Goal: Check status: Check status

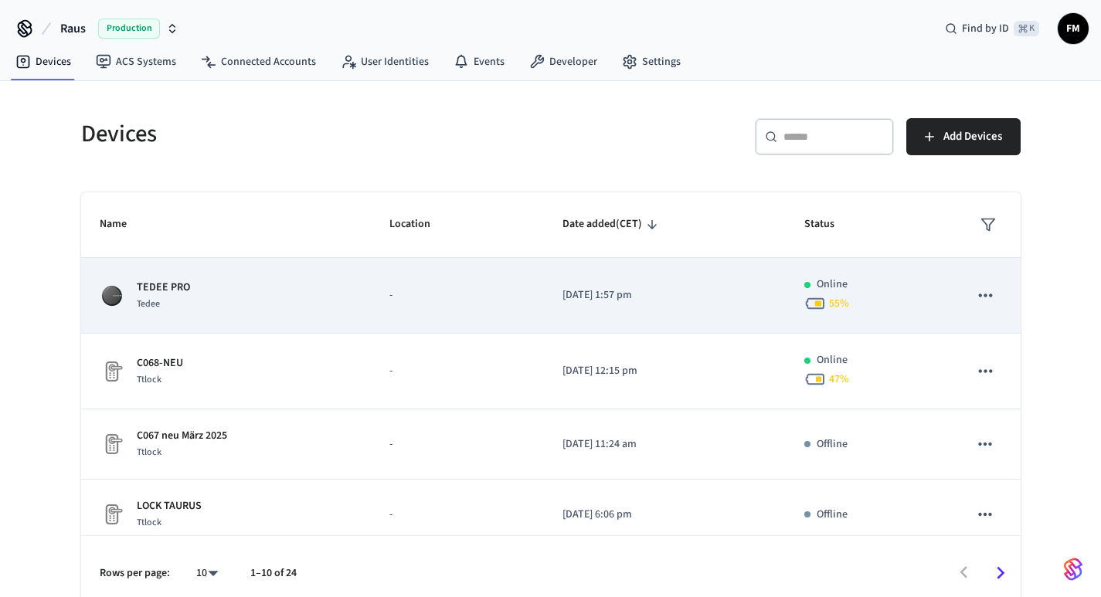
click at [177, 292] on p "TEDEE PRO" at bounding box center [163, 288] width 53 height 16
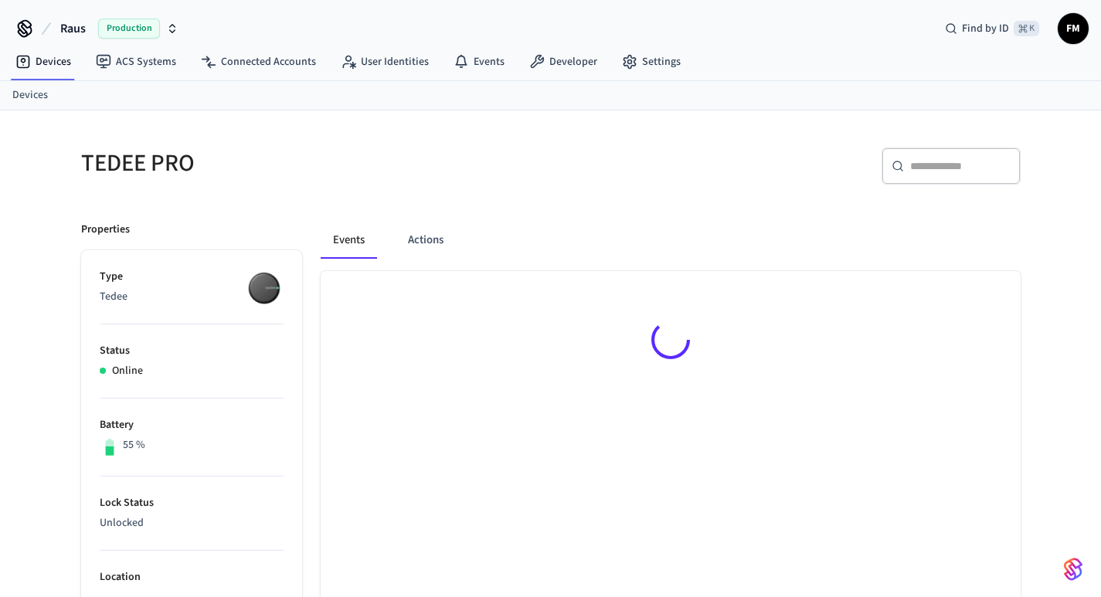
click at [174, 291] on li "Type Tedee" at bounding box center [192, 297] width 184 height 56
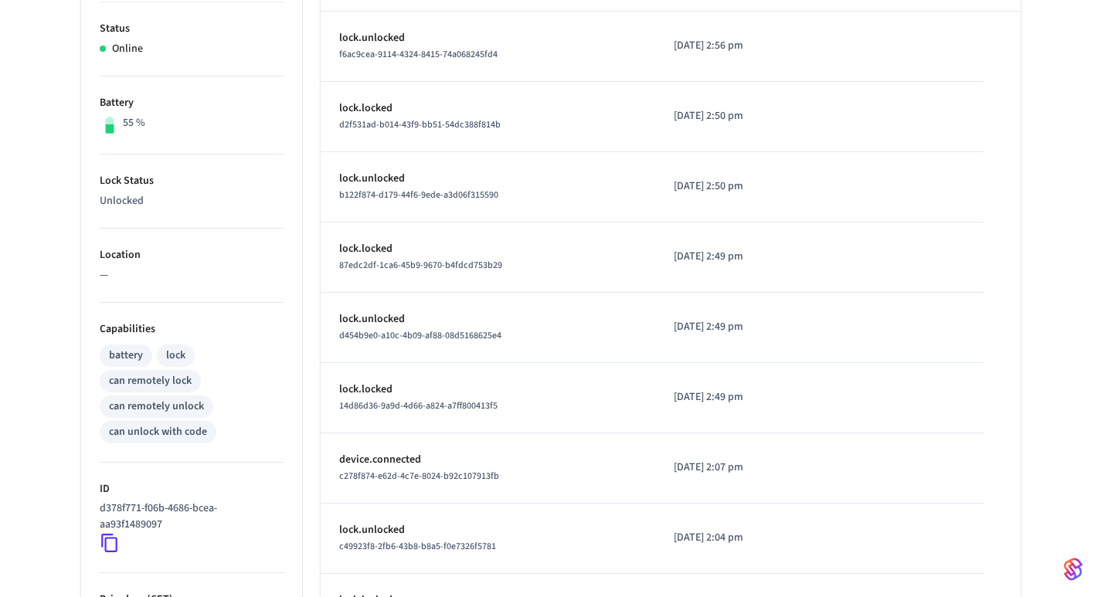
scroll to position [435, 0]
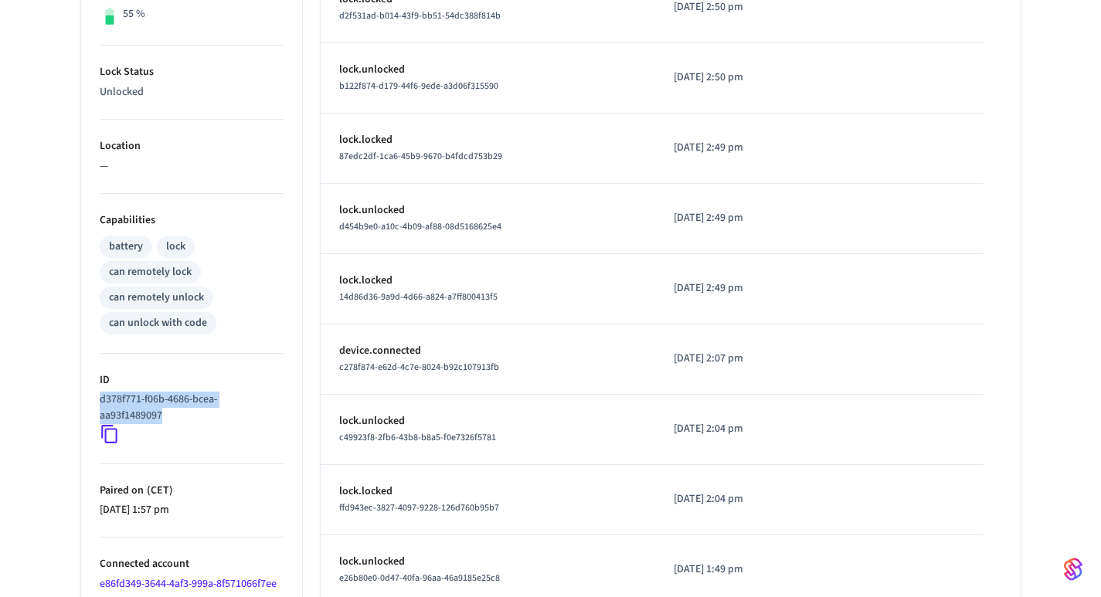
drag, startPoint x: 172, startPoint y: 416, endPoint x: 97, endPoint y: 399, distance: 75.9
click at [97, 399] on ul "Type Tedee Status Online Battery 55 % Lock Status Unlocked Location — Capabilit…" at bounding box center [191, 249] width 221 height 861
copy p "d378f771-f06b-4686-bcea-aa93f1489097"
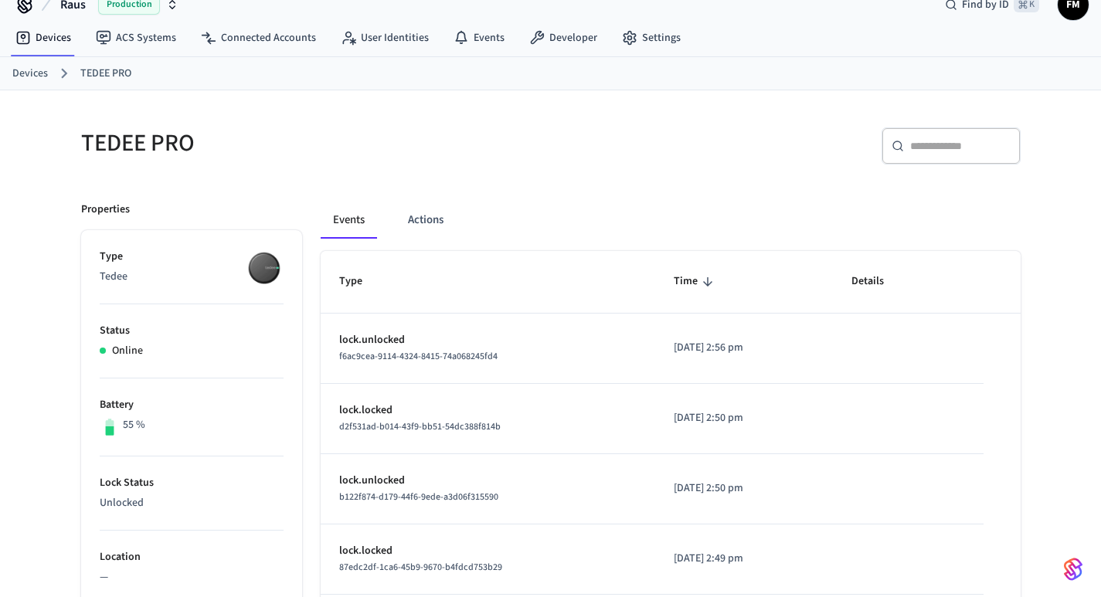
scroll to position [0, 0]
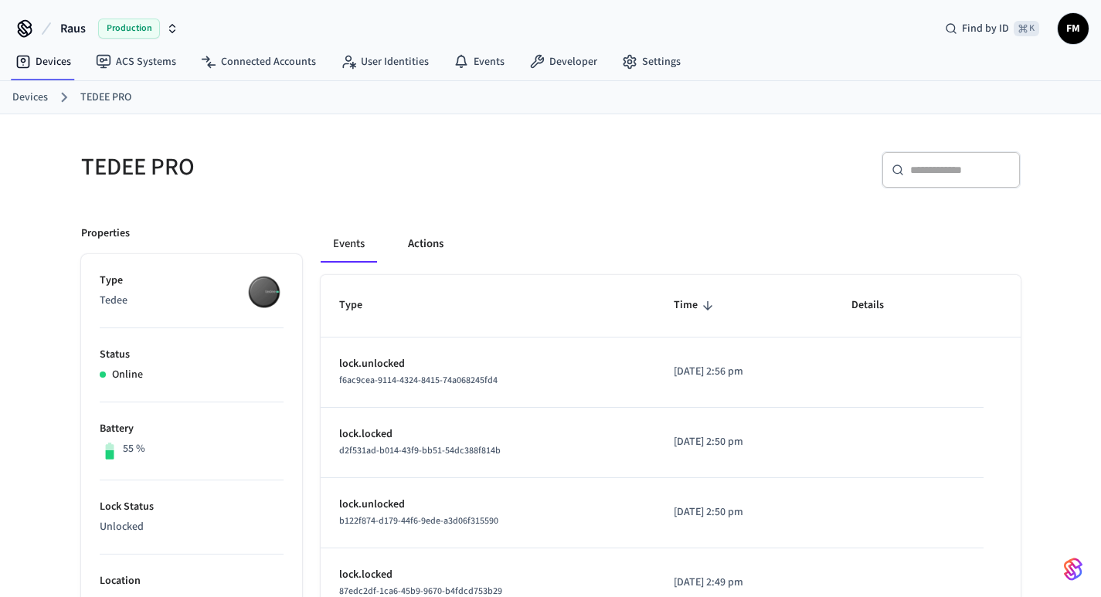
click at [433, 244] on button "Actions" at bounding box center [426, 244] width 60 height 37
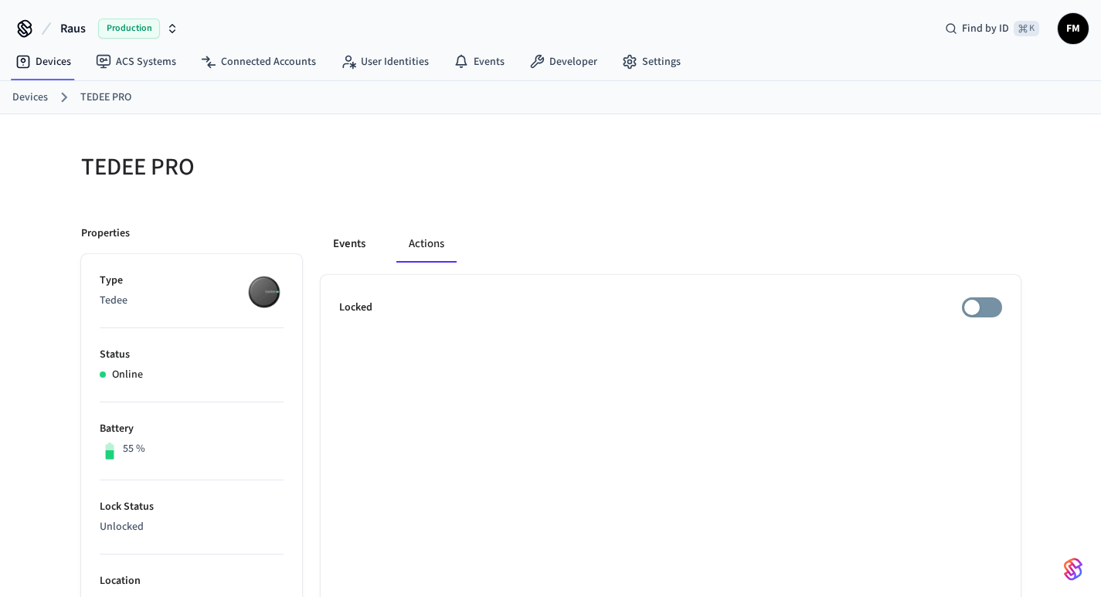
click at [345, 243] on button "Events" at bounding box center [349, 244] width 57 height 37
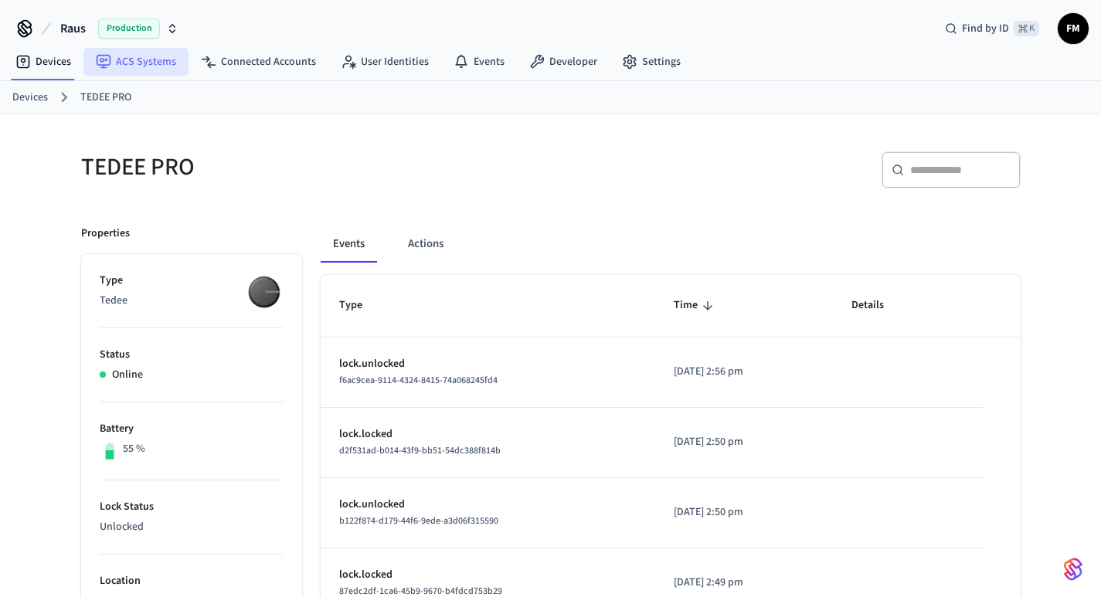
click at [146, 55] on link "ACS Systems" at bounding box center [135, 62] width 105 height 28
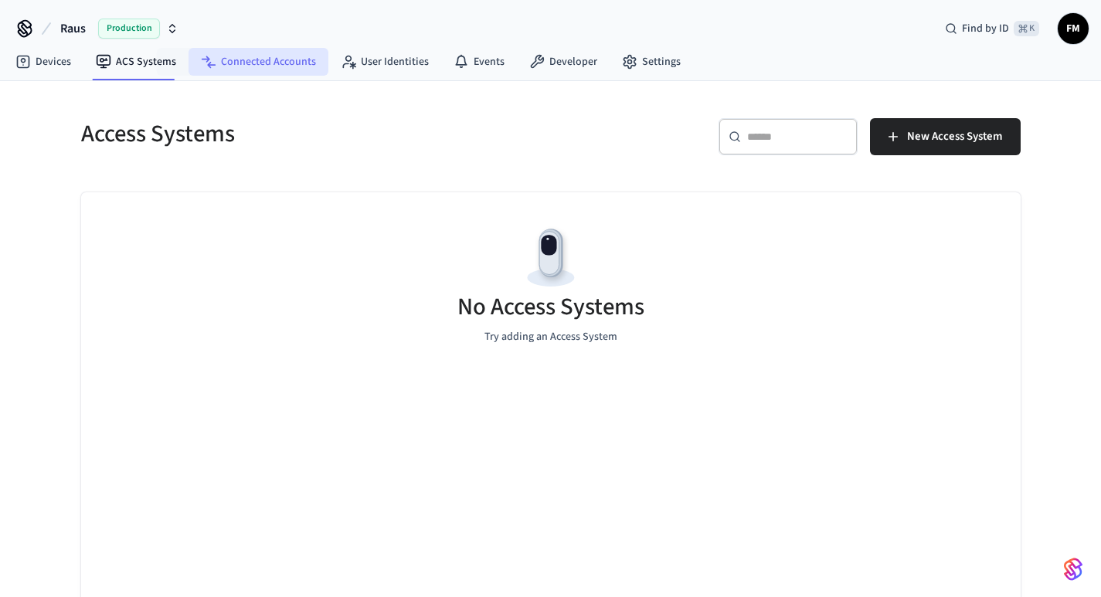
click at [216, 48] on link "Connected Accounts" at bounding box center [259, 62] width 140 height 28
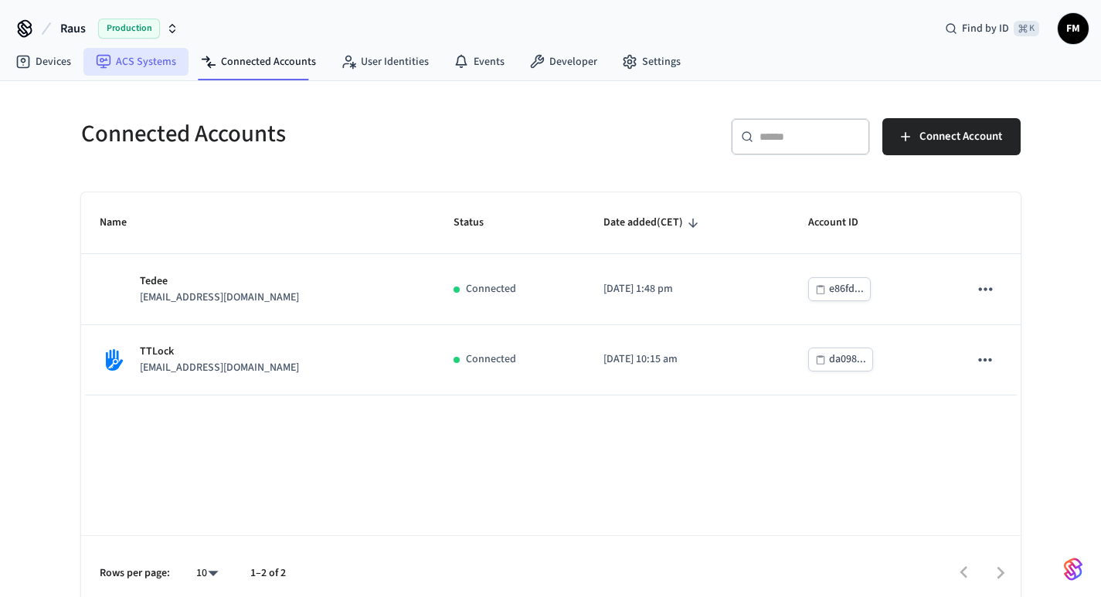
click at [121, 65] on link "ACS Systems" at bounding box center [135, 62] width 105 height 28
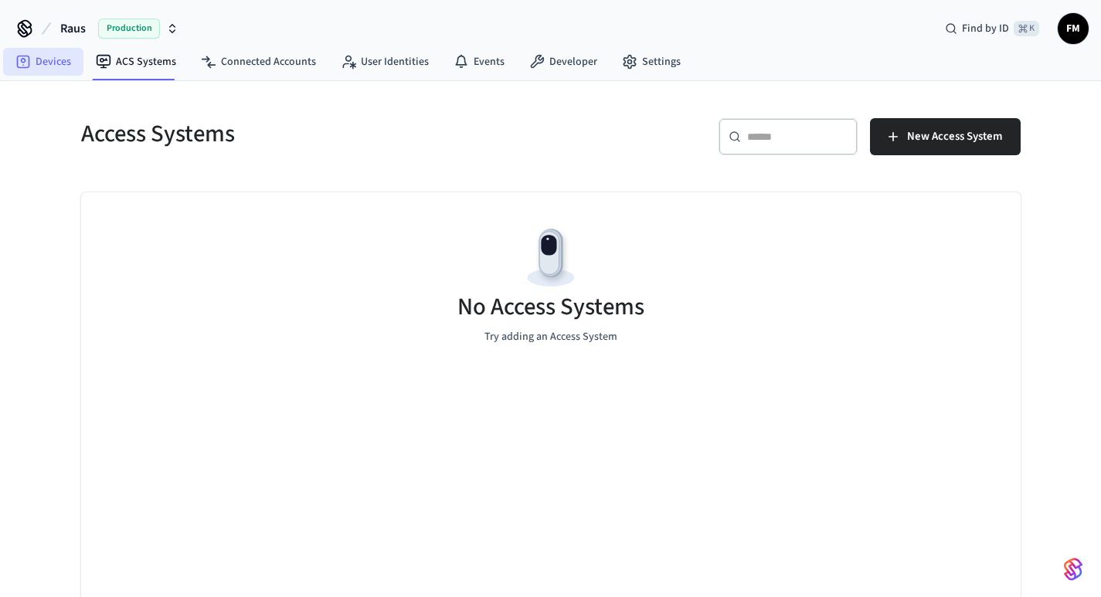
click at [42, 63] on link "Devices" at bounding box center [43, 62] width 80 height 28
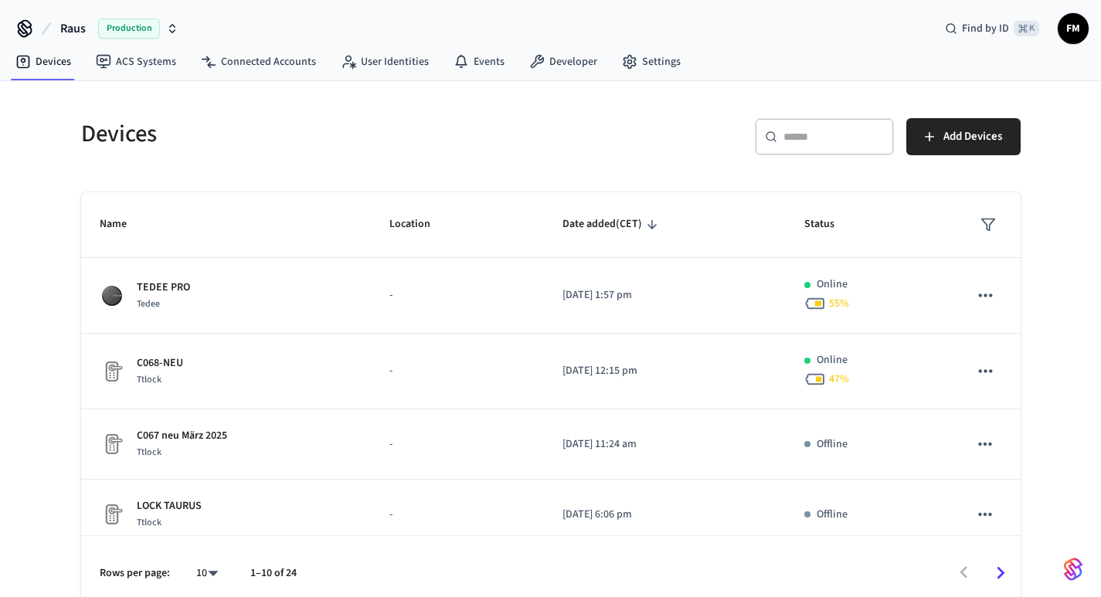
click at [471, 151] on div "Devices" at bounding box center [302, 134] width 479 height 68
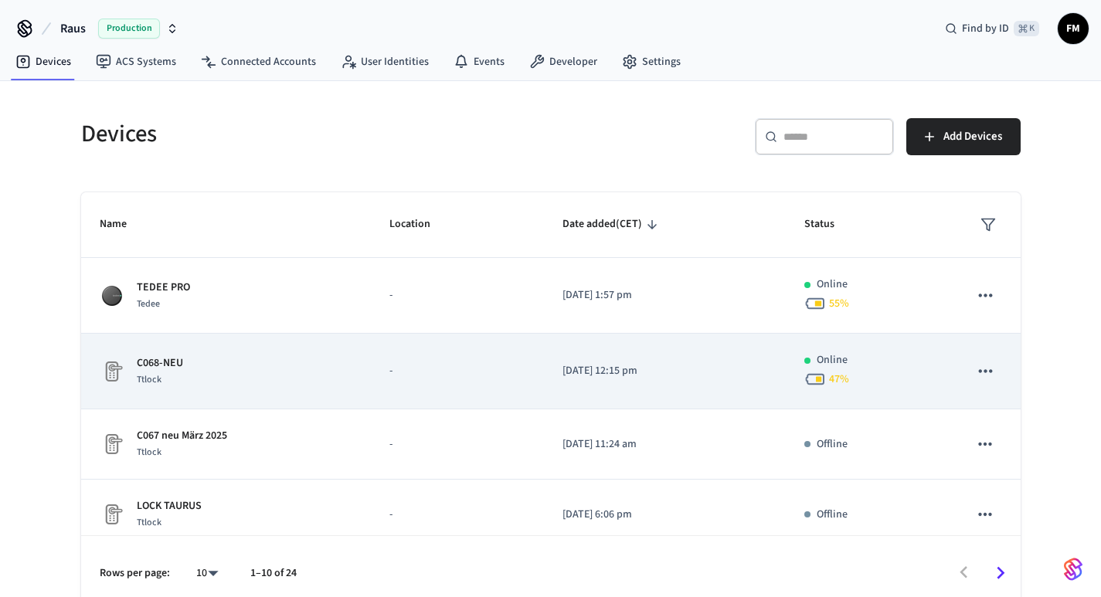
click at [158, 365] on p "C068-NEU" at bounding box center [160, 363] width 46 height 16
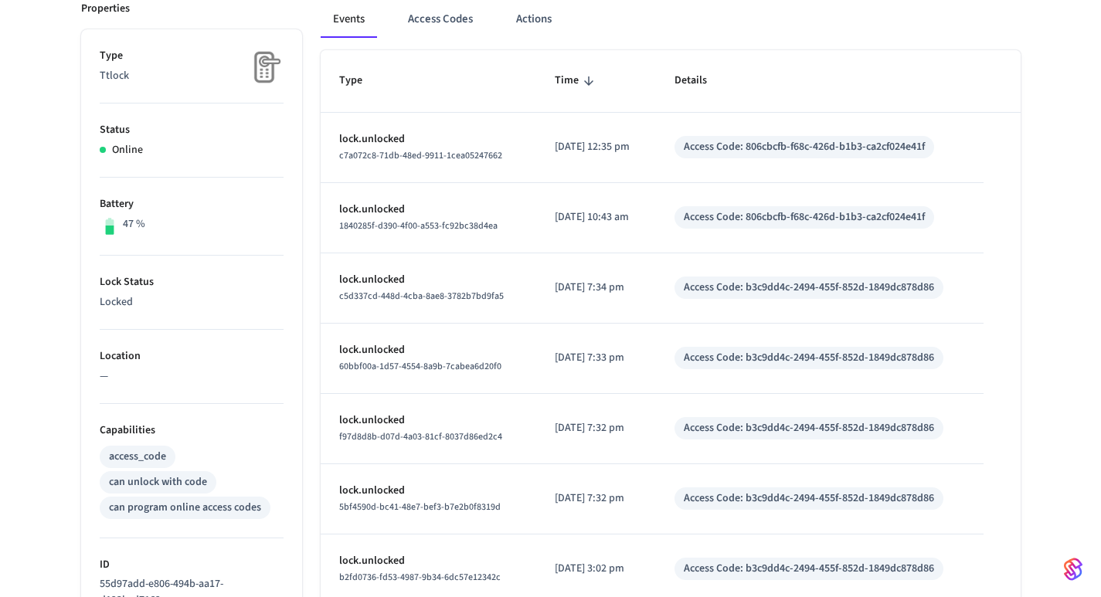
scroll to position [226, 0]
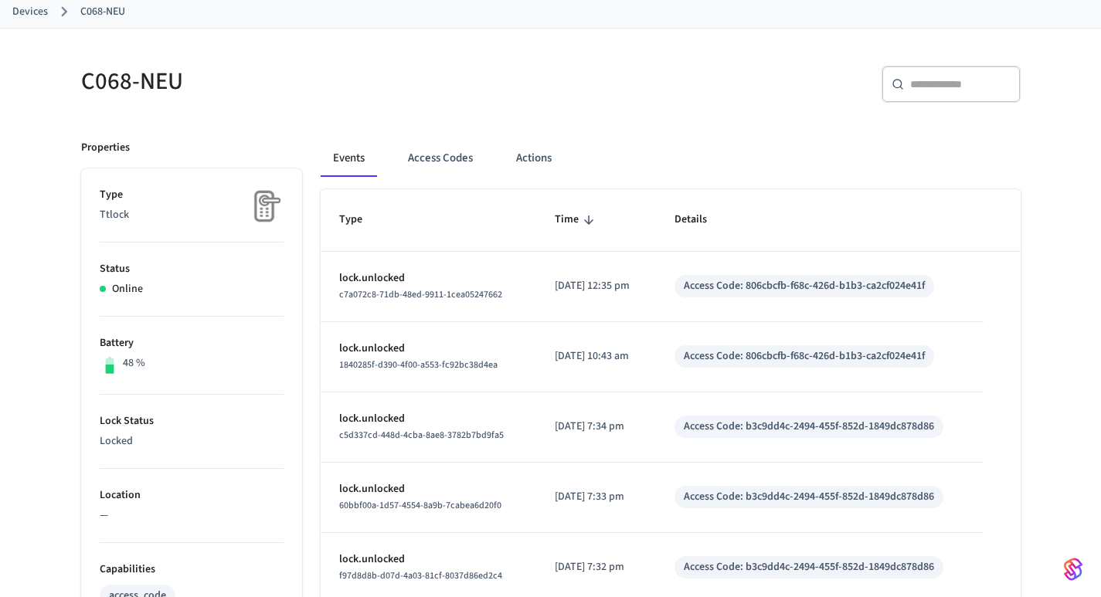
scroll to position [70, 0]
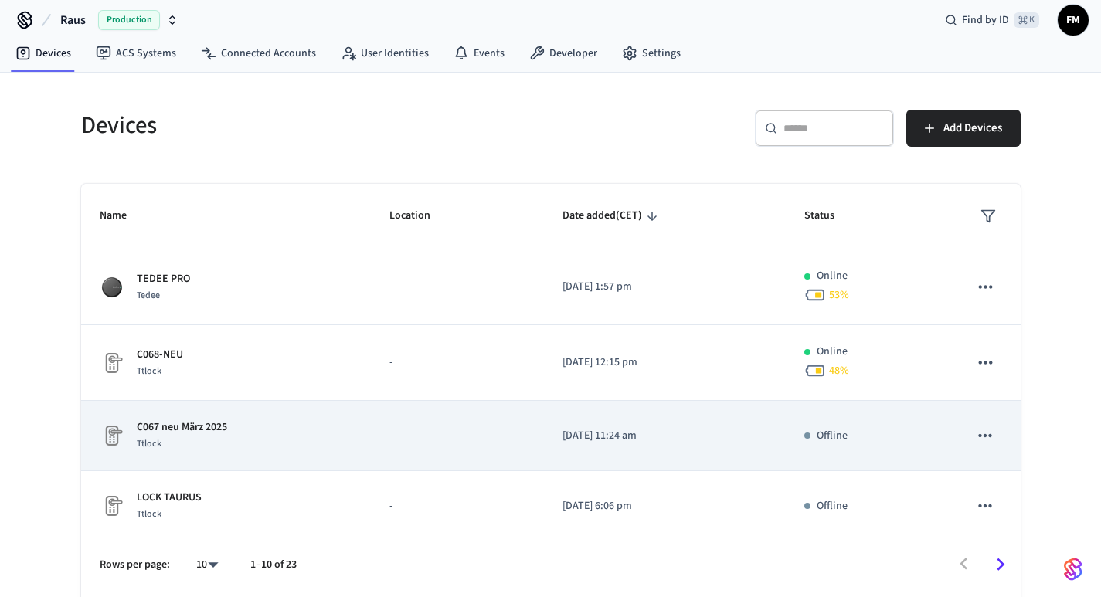
scroll to position [447, 0]
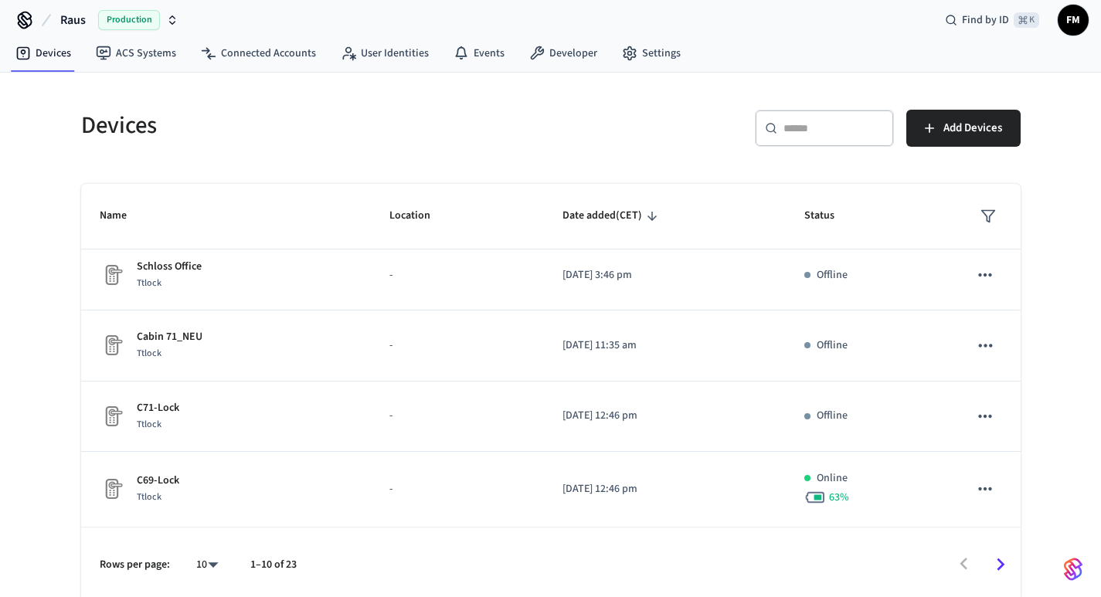
click at [1000, 563] on icon "Go to next page" at bounding box center [1000, 564] width 24 height 24
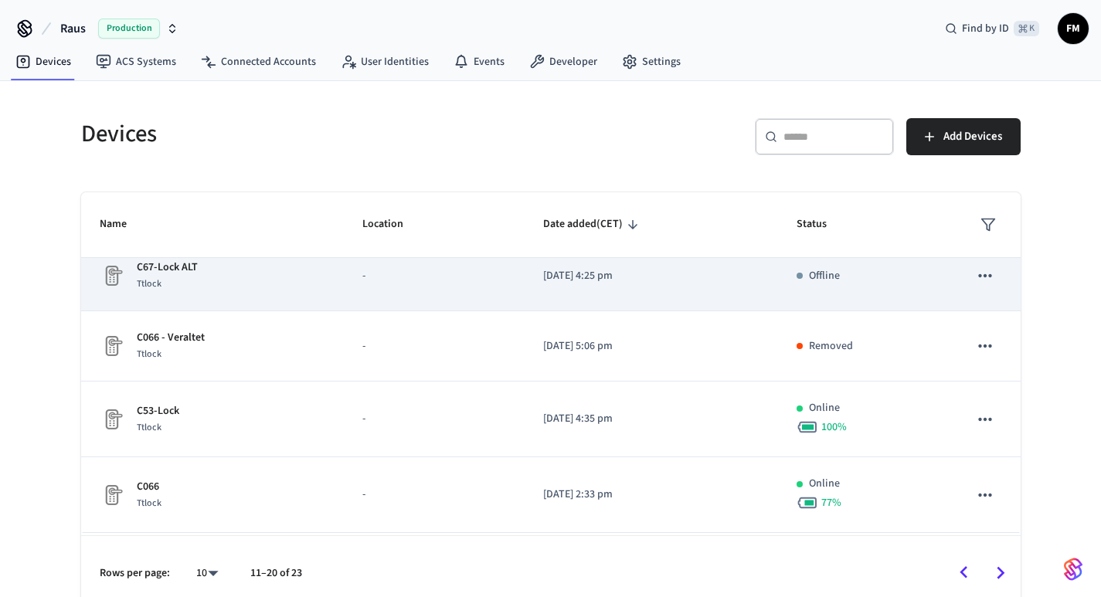
scroll to position [0, 0]
